Goal: Communication & Community: Answer question/provide support

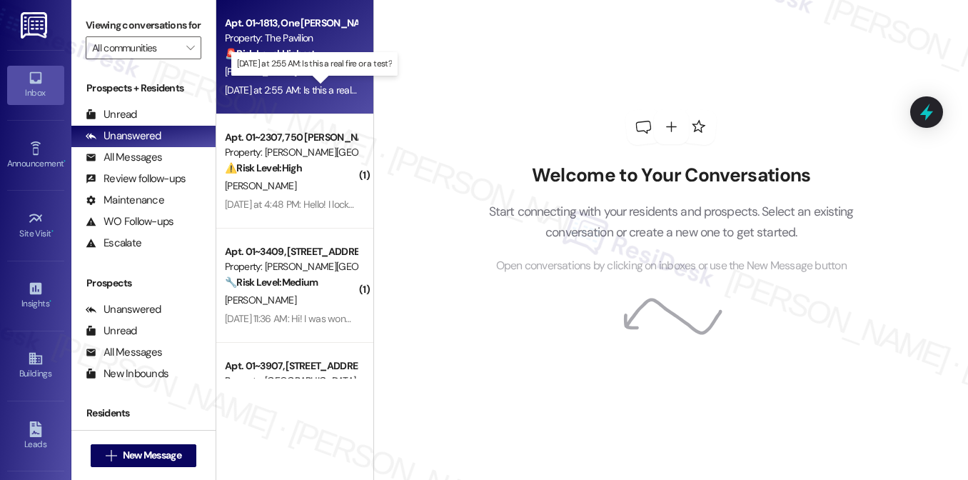
click at [306, 86] on div "[DATE] at 2:55 AM: Is this a real fire or a test? [DATE] at 2:55 AM: Is this a …" at bounding box center [316, 89] width 183 height 13
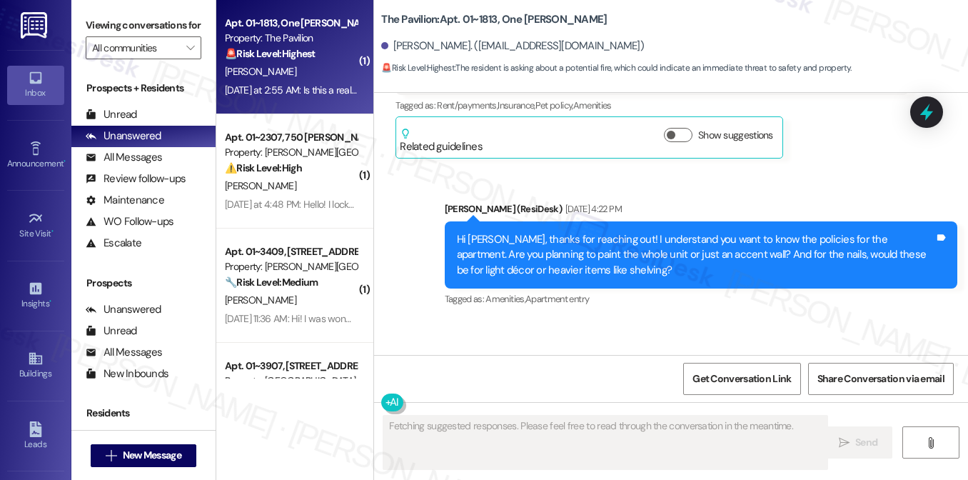
scroll to position [2145, 0]
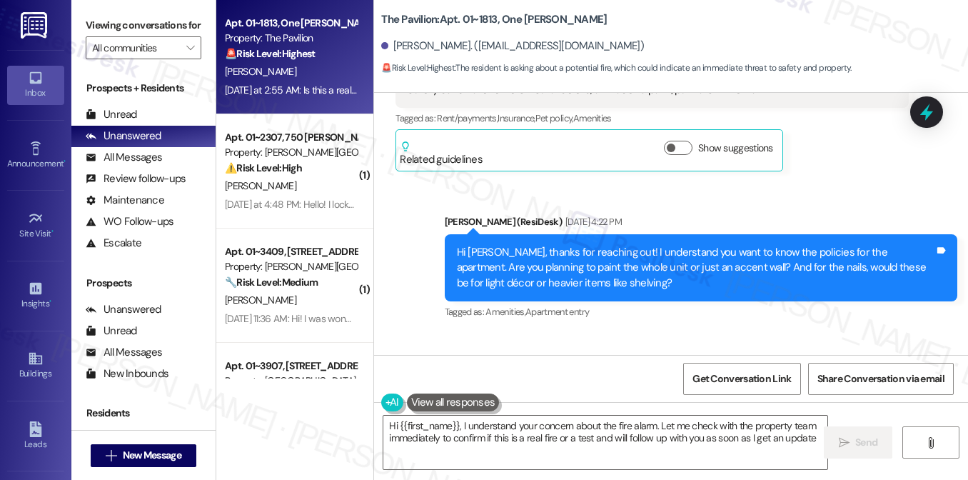
type textarea "Hi {{first_name}}, I understand your concern about the fire alarm. Let me check…"
click at [593, 245] on div "Hi [PERSON_NAME], thanks for reaching out! I understand you want to know the po…" at bounding box center [695, 268] width 477 height 46
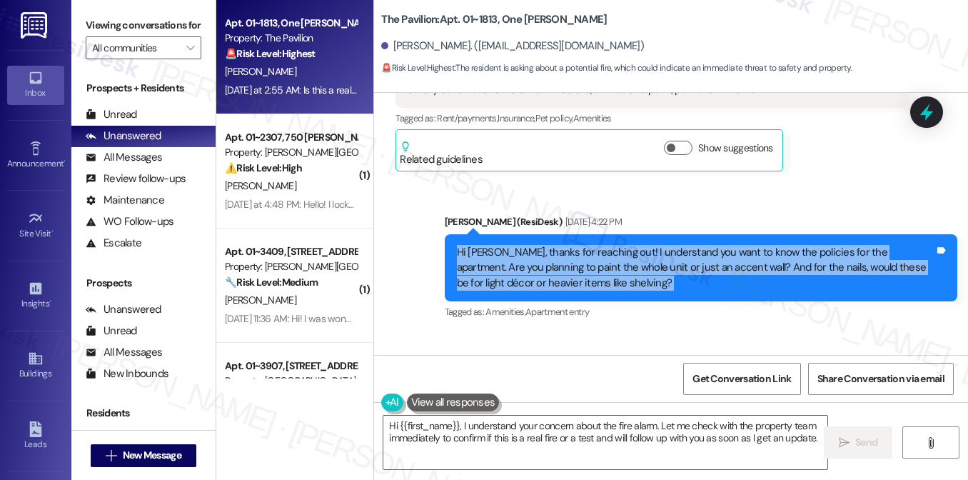
click at [593, 245] on div "Hi [PERSON_NAME], thanks for reaching out! I understand you want to know the po…" at bounding box center [695, 268] width 477 height 46
click at [554, 245] on div "Hi [PERSON_NAME], thanks for reaching out! I understand you want to know the po…" at bounding box center [695, 268] width 477 height 46
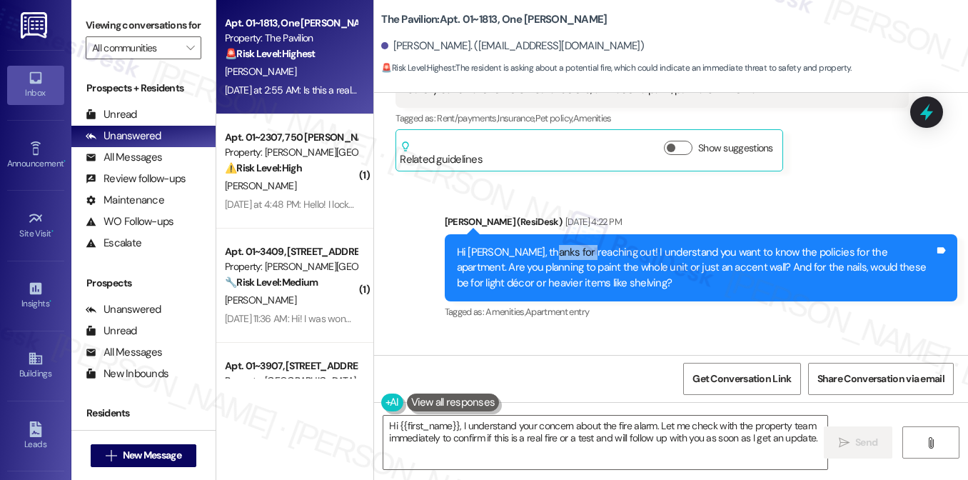
click at [554, 245] on div "Hi [PERSON_NAME], thanks for reaching out! I understand you want to know the po…" at bounding box center [695, 268] width 477 height 46
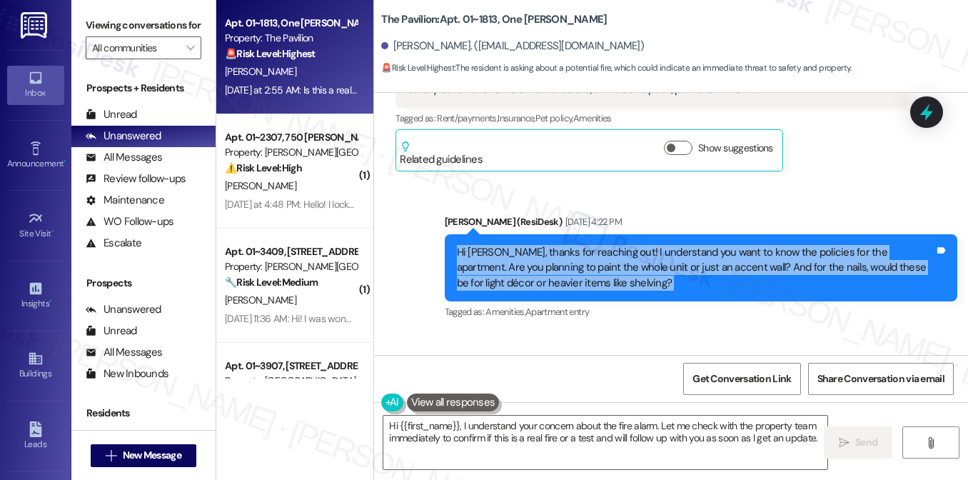
click at [554, 245] on div "Hi [PERSON_NAME], thanks for reaching out! I understand you want to know the po…" at bounding box center [695, 268] width 477 height 46
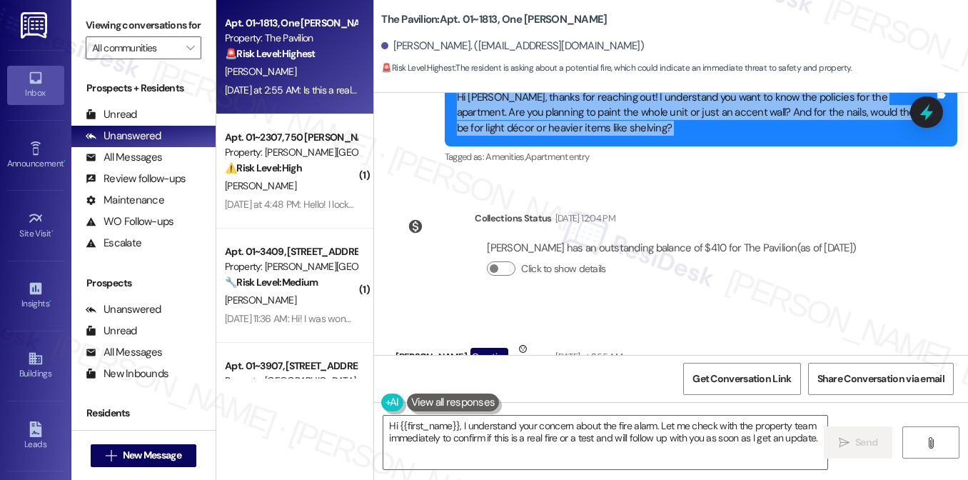
scroll to position [2359, 0]
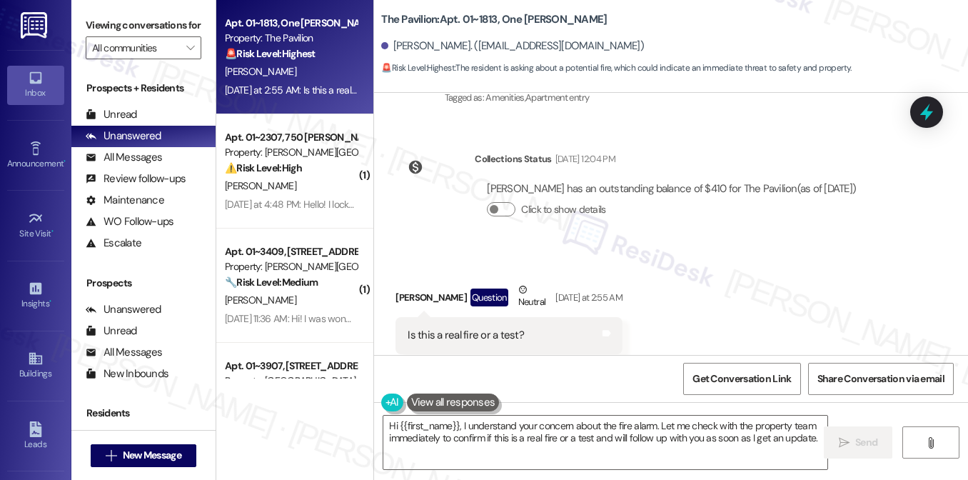
click at [477, 328] on div "Is this a real fire or a test?" at bounding box center [465, 335] width 116 height 15
click at [525, 317] on div "Is this a real fire or a test? Tags and notes" at bounding box center [508, 335] width 227 height 36
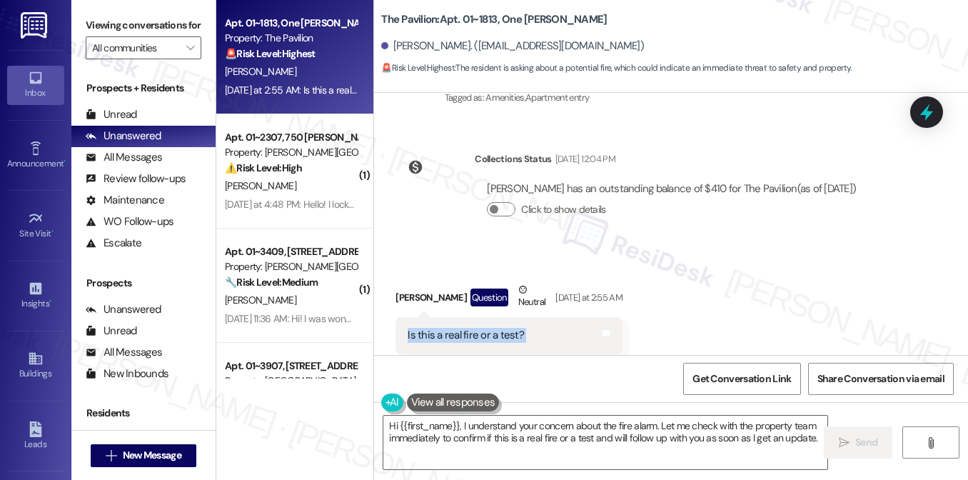
click at [525, 317] on div "Is this a real fire or a test? Tags and notes" at bounding box center [508, 335] width 227 height 36
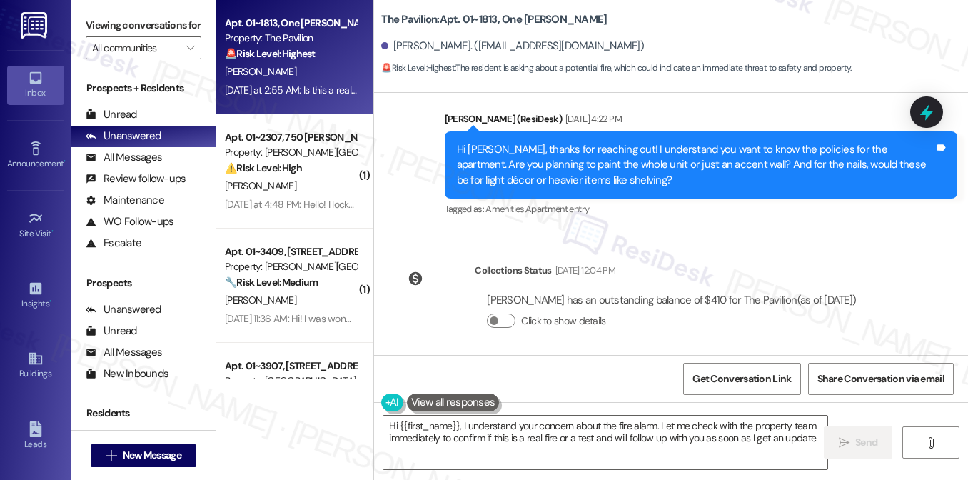
scroll to position [2145, 0]
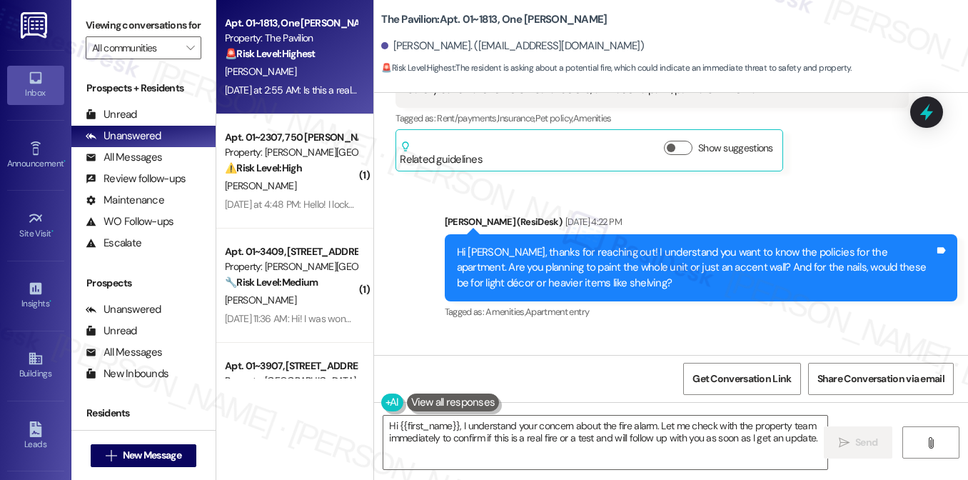
click at [551, 245] on div "Hi [PERSON_NAME], thanks for reaching out! I understand you want to know the po…" at bounding box center [695, 268] width 477 height 46
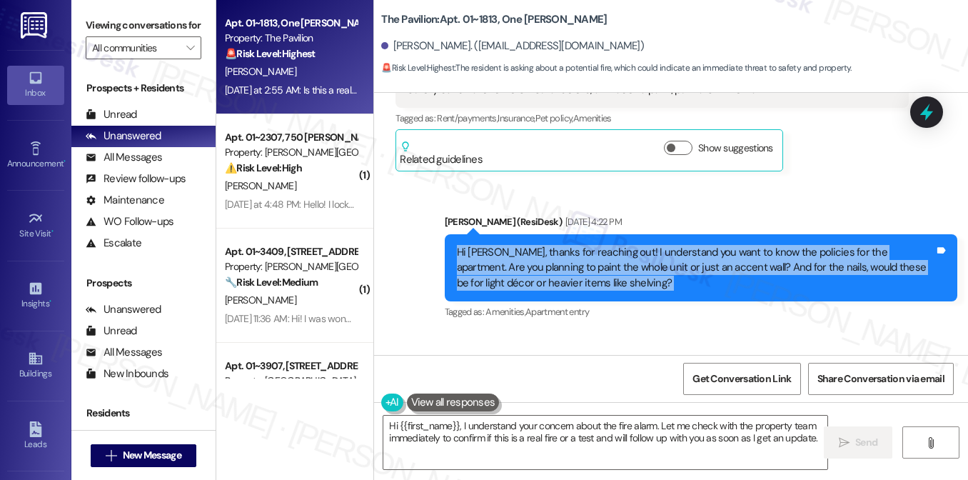
click at [551, 245] on div "Hi [PERSON_NAME], thanks for reaching out! I understand you want to know the po…" at bounding box center [695, 268] width 477 height 46
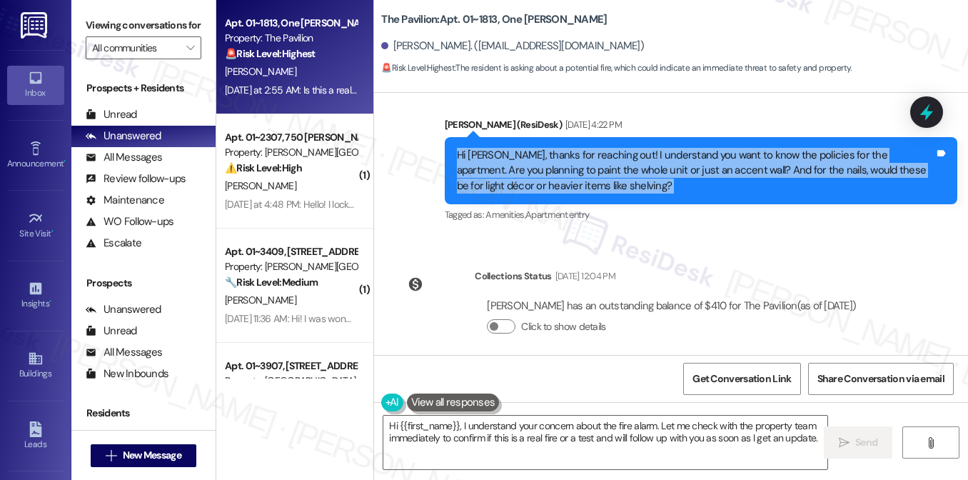
scroll to position [2359, 0]
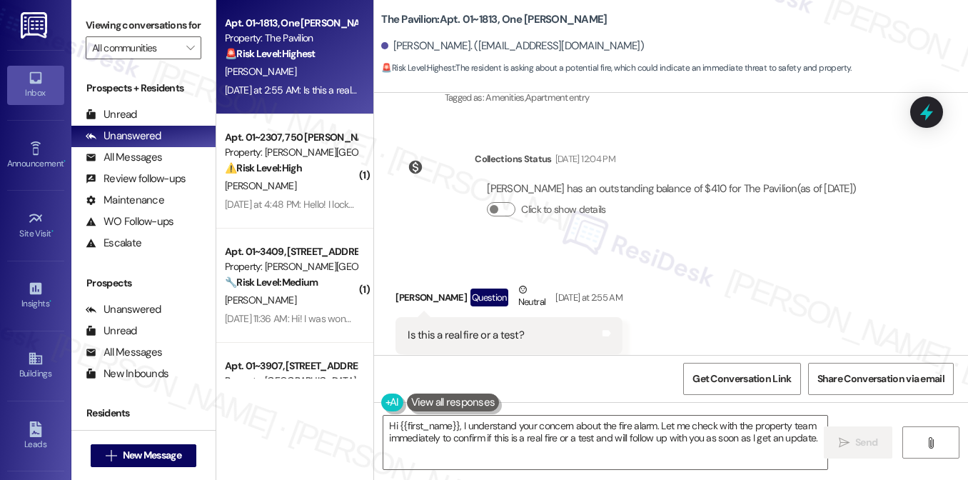
click at [474, 328] on div "Is this a real fire or a test?" at bounding box center [465, 335] width 116 height 15
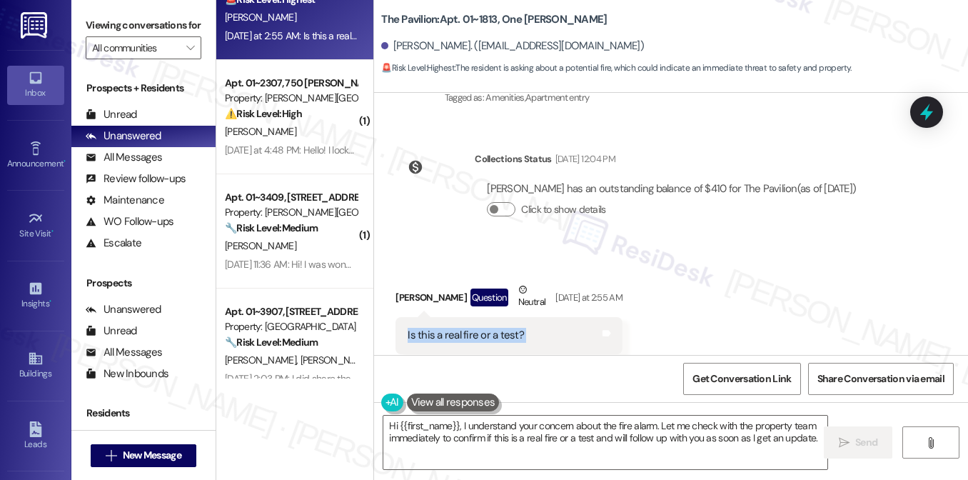
scroll to position [0, 0]
